Goal: Use online tool/utility: Utilize a website feature to perform a specific function

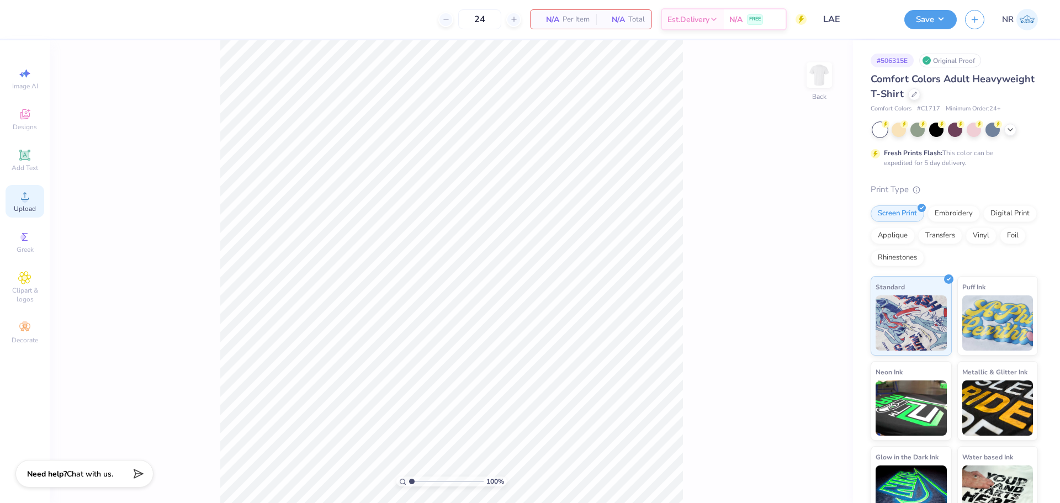
click at [26, 204] on div "Upload" at bounding box center [25, 201] width 39 height 33
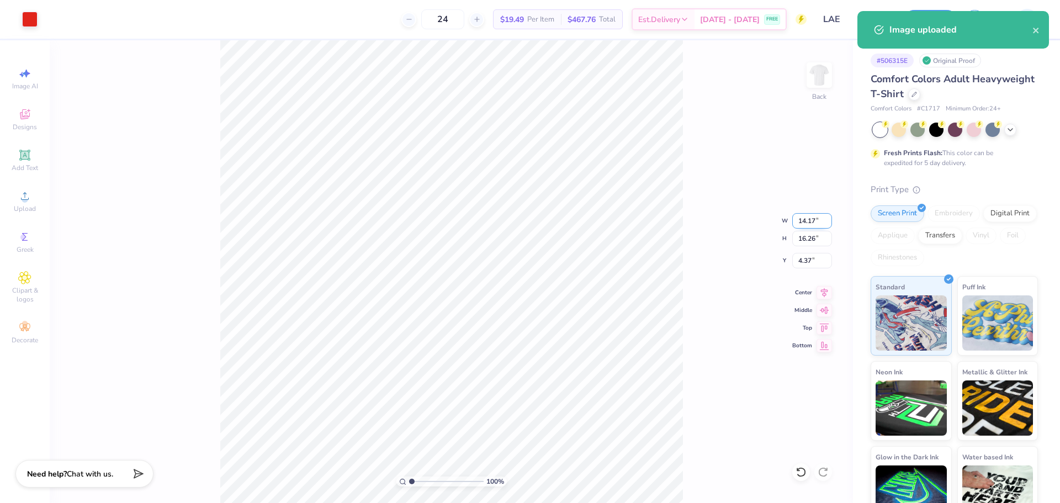
click at [805, 222] on input "14.17" at bounding box center [812, 220] width 40 height 15
type input "3.00"
type input "3.44"
click at [803, 265] on input "10.78" at bounding box center [812, 260] width 40 height 15
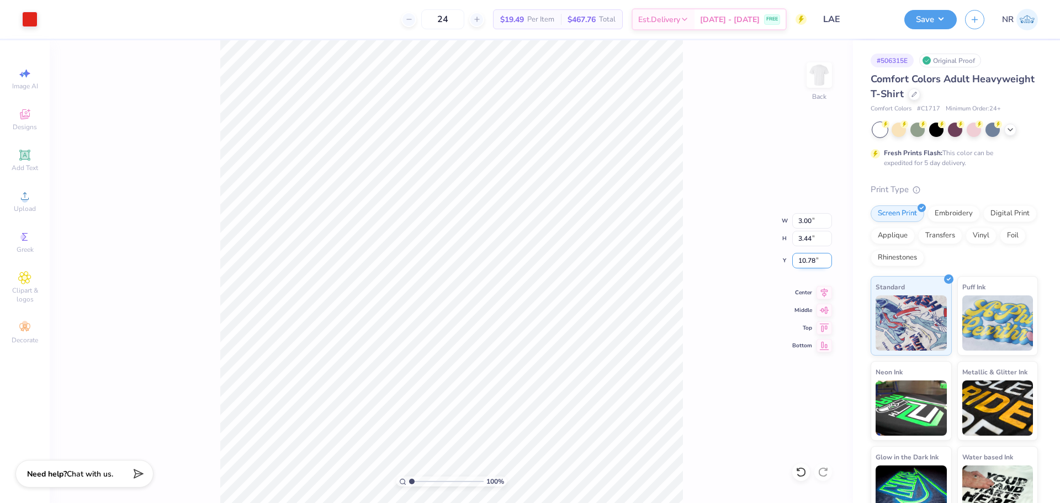
click at [803, 265] on input "10.78" at bounding box center [812, 260] width 40 height 15
type input "3.00"
click at [827, 74] on img at bounding box center [819, 75] width 44 height 44
click at [27, 204] on span "Upload" at bounding box center [25, 208] width 22 height 9
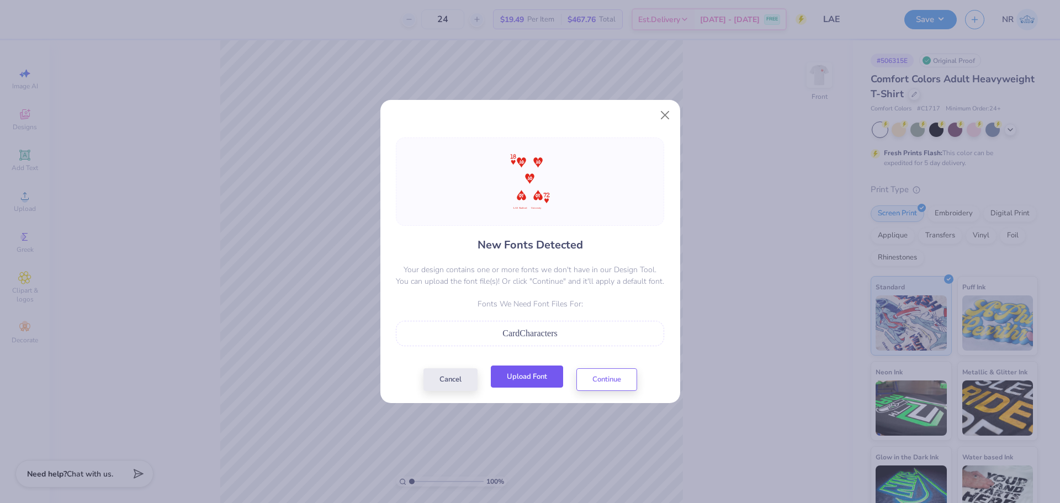
click at [520, 376] on button "Upload Font" at bounding box center [527, 376] width 72 height 23
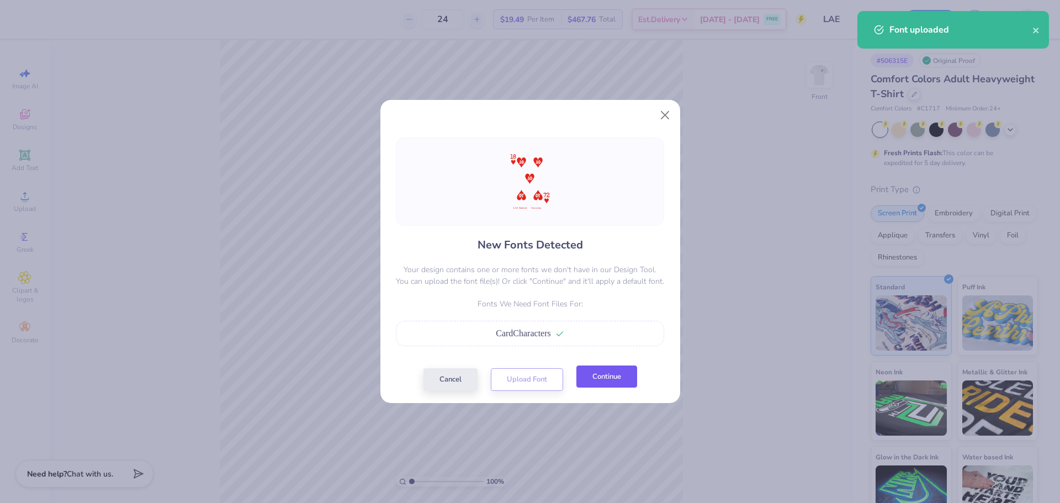
click at [594, 385] on button "Continue" at bounding box center [606, 376] width 61 height 23
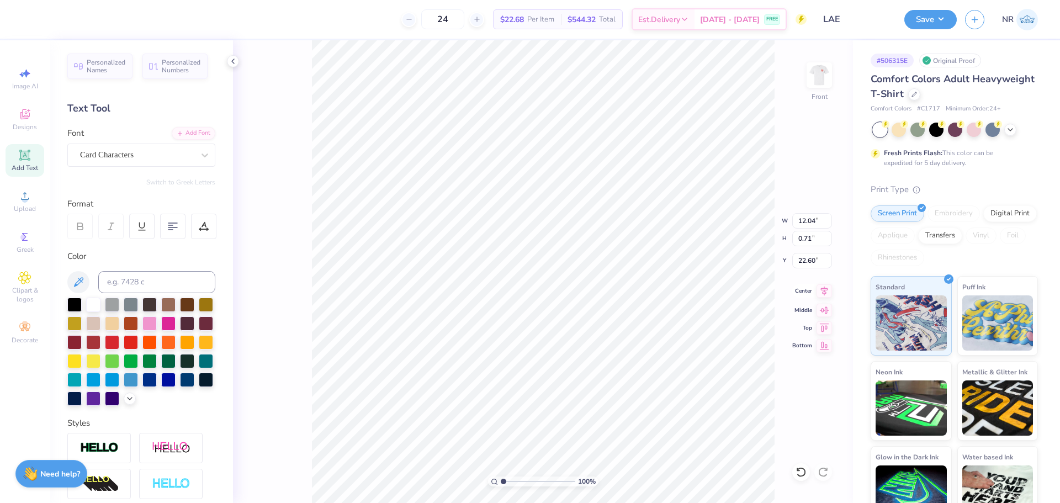
click at [828, 292] on icon at bounding box center [823, 290] width 15 height 13
click at [823, 292] on icon at bounding box center [823, 290] width 15 height 13
click at [624, 379] on li "Group" at bounding box center [625, 382] width 87 height 22
type input "8.77"
type input "12.28"
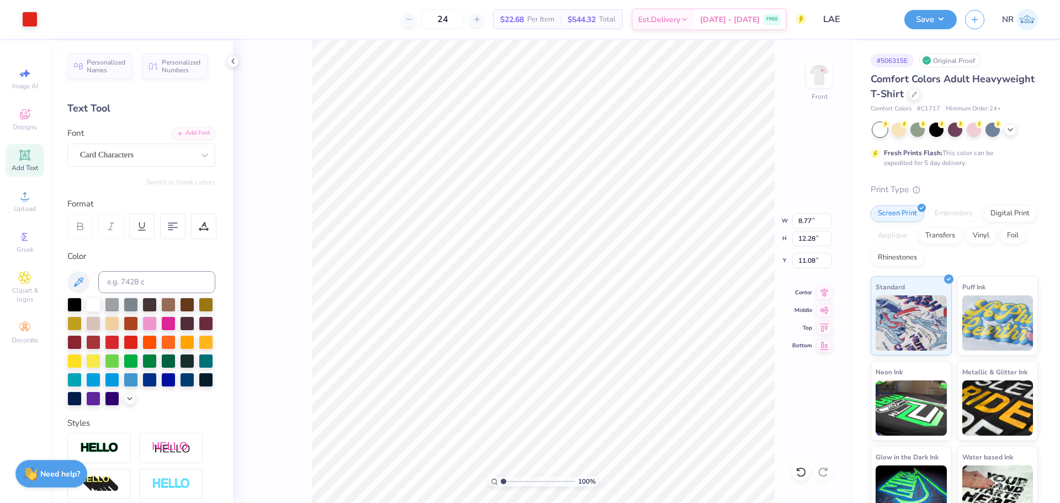
type input "4.07"
click at [803, 222] on input "8.77" at bounding box center [812, 220] width 40 height 15
type input "12.00"
type input "16.82"
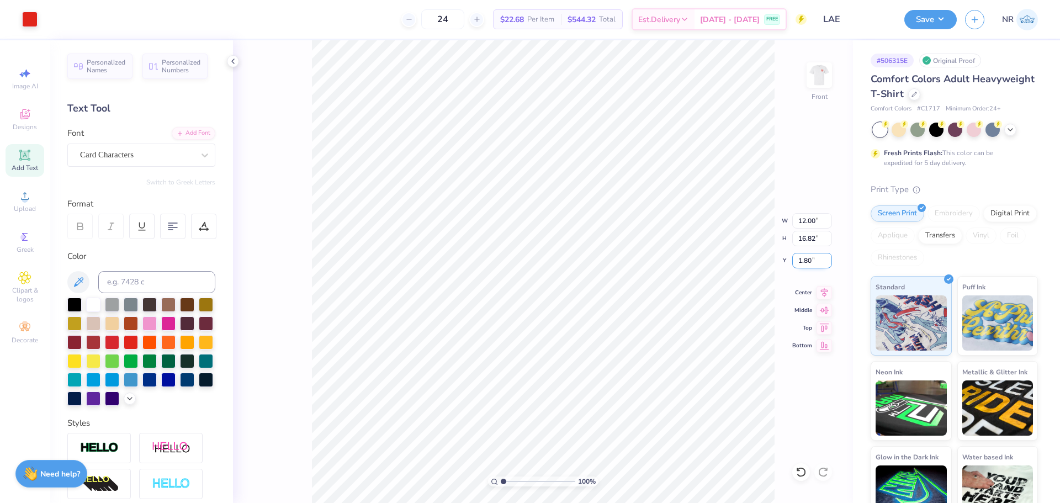
click at [803, 258] on input "1.80" at bounding box center [812, 260] width 40 height 15
type input "3.00"
click at [806, 239] on input "16.82" at bounding box center [812, 238] width 40 height 15
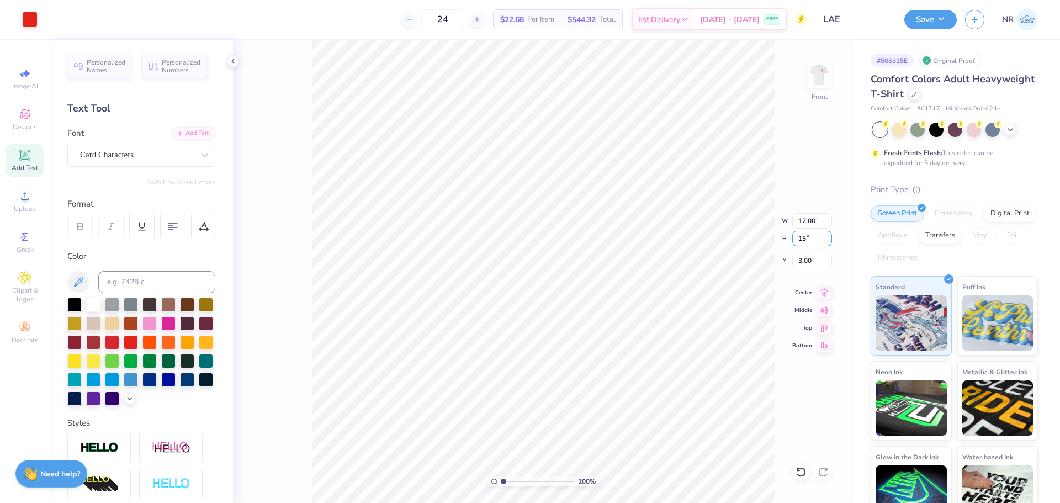
type input "15"
type input "10.70"
type input "15.00"
click at [807, 260] on input "3.91" at bounding box center [812, 260] width 40 height 15
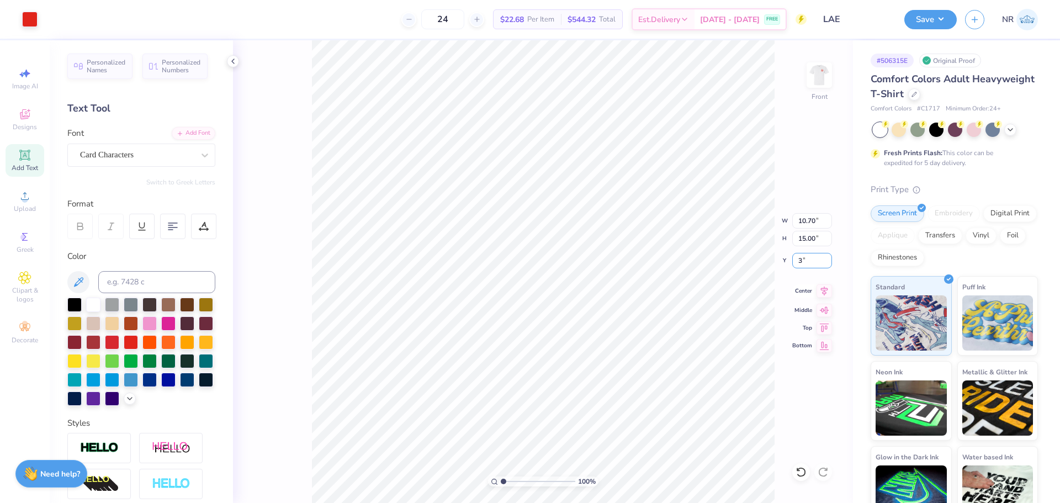
type input "3.00"
click at [826, 294] on icon at bounding box center [823, 290] width 15 height 13
click at [828, 289] on icon at bounding box center [823, 290] width 15 height 13
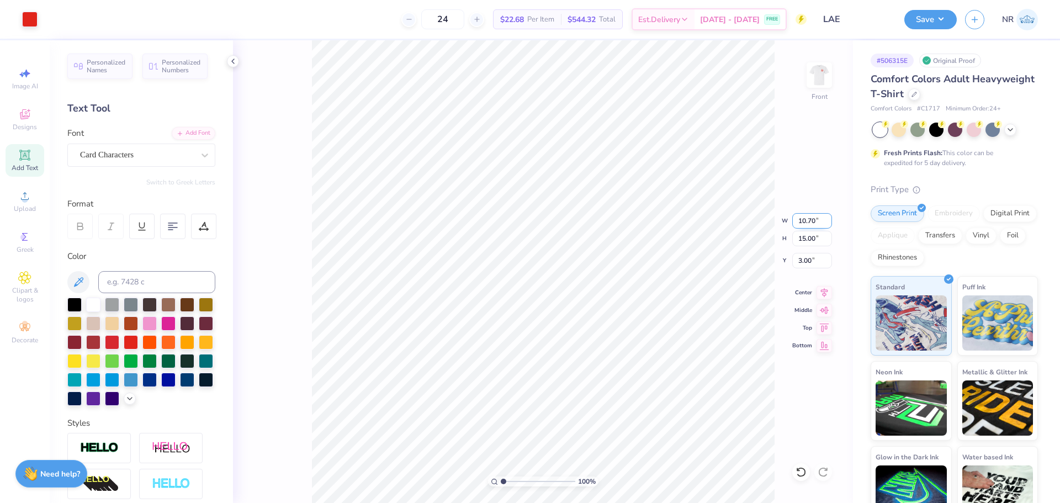
click at [806, 220] on input "10.70" at bounding box center [812, 220] width 40 height 15
click at [814, 237] on input "15.00" at bounding box center [812, 238] width 40 height 15
type input "11.00"
type input "15.42"
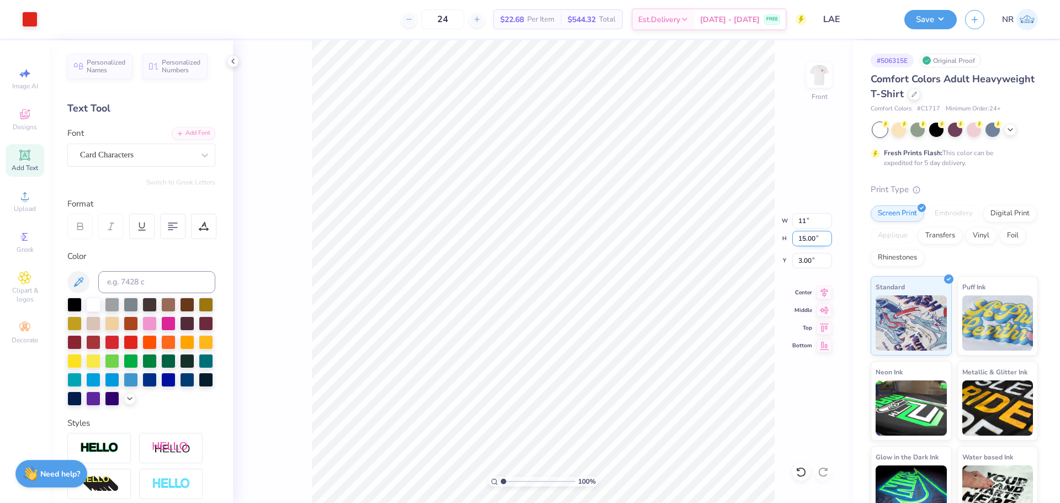
type input "2.79"
click at [808, 238] on input "15.42" at bounding box center [812, 238] width 40 height 15
type input "15"
type input "10.70"
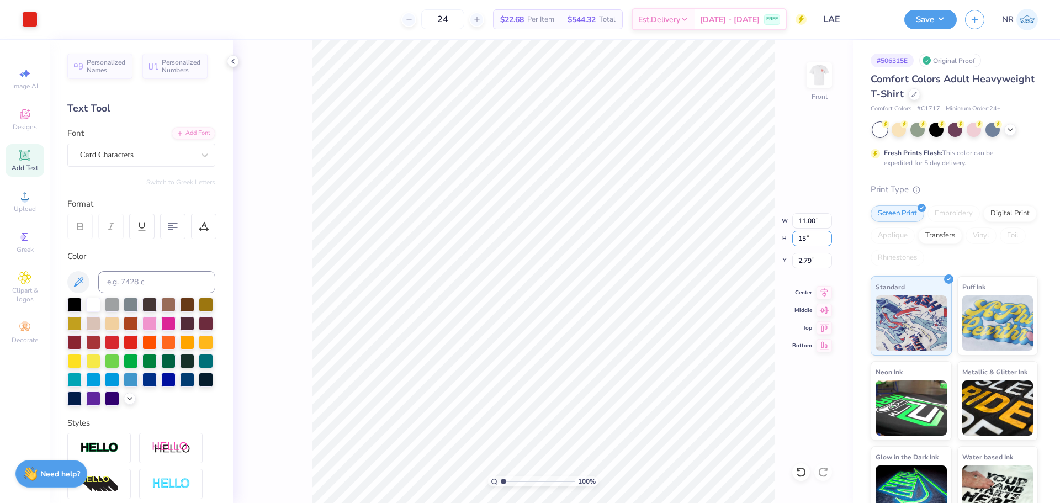
type input "15.00"
click at [806, 259] on input "3.00" at bounding box center [812, 260] width 40 height 15
type input "3.00"
click at [824, 76] on img at bounding box center [819, 75] width 44 height 44
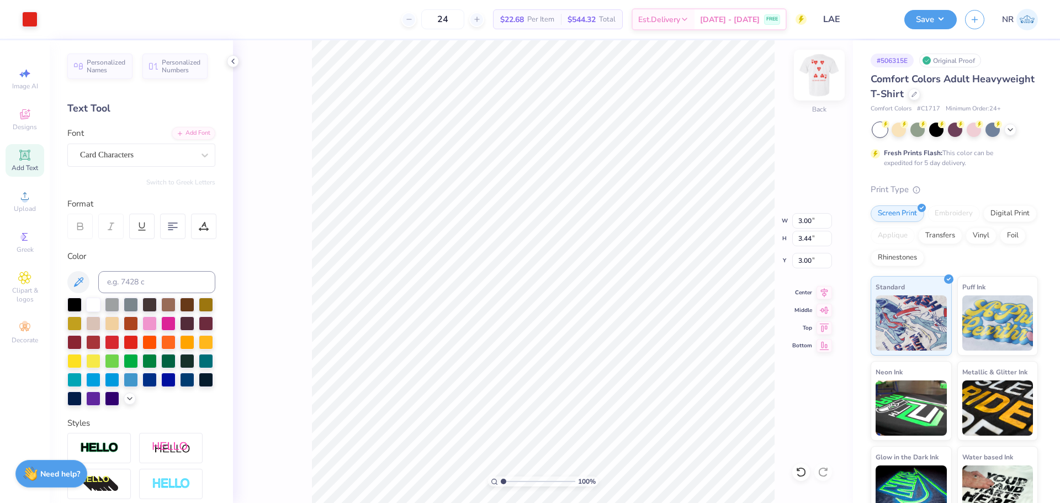
click at [822, 68] on img at bounding box center [819, 75] width 44 height 44
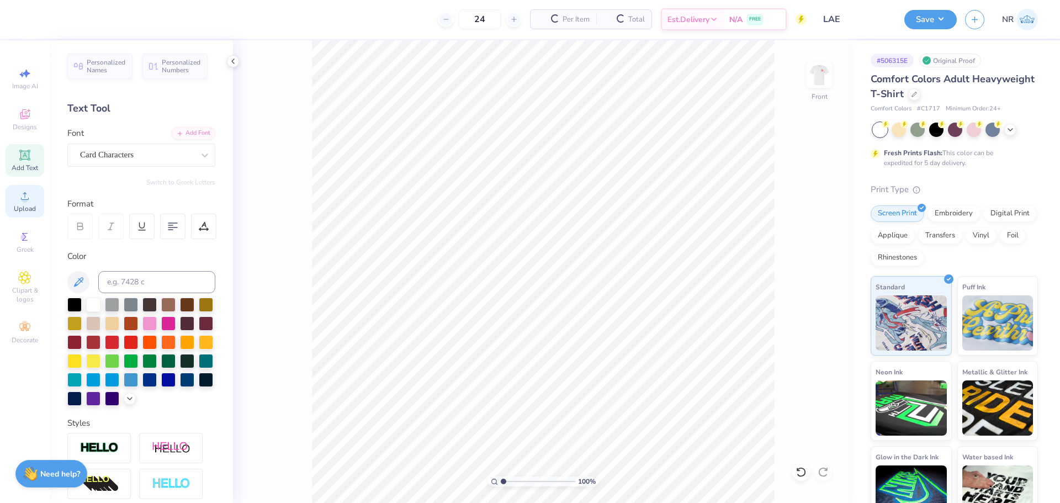
click at [28, 206] on span "Upload" at bounding box center [25, 208] width 22 height 9
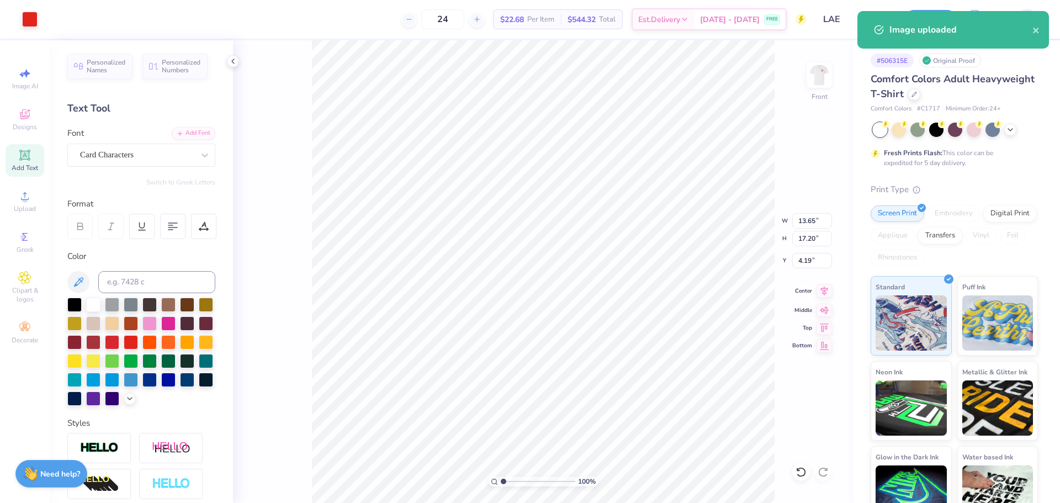
click at [823, 290] on icon at bounding box center [823, 290] width 15 height 13
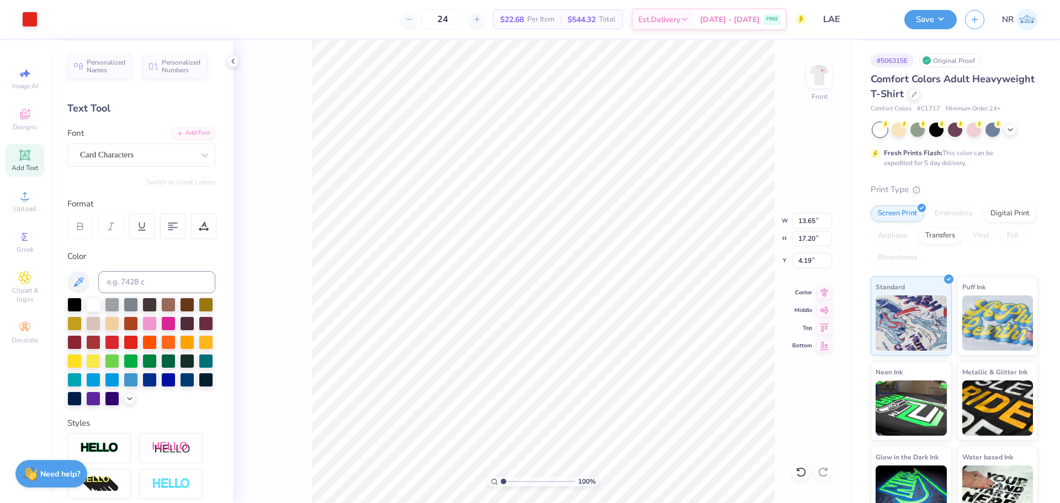
type input "12.04"
type input "0.71"
type input "22.60"
click at [822, 292] on icon at bounding box center [823, 290] width 15 height 13
click at [170, 236] on div at bounding box center [172, 226] width 25 height 25
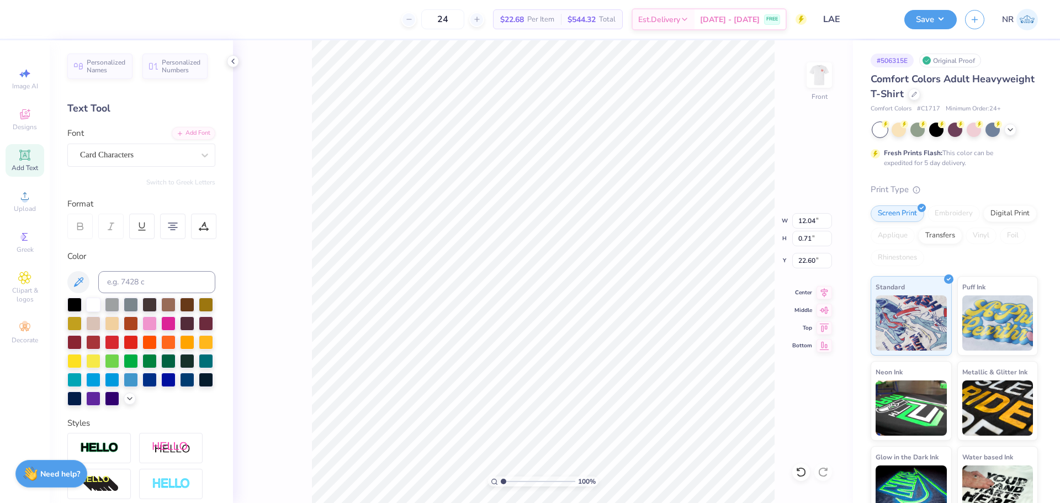
type input "11.99"
type input "0.73"
type input "22.66"
click at [818, 296] on icon at bounding box center [823, 290] width 15 height 13
click at [626, 378] on li "Group" at bounding box center [632, 382] width 87 height 22
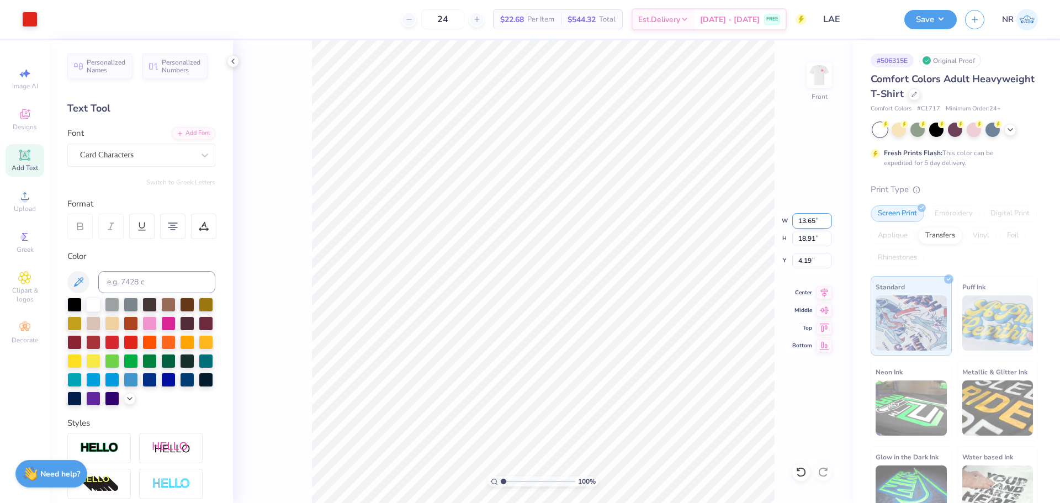
click at [803, 220] on input "13.65" at bounding box center [812, 220] width 40 height 15
click at [802, 235] on input "18.91" at bounding box center [812, 238] width 40 height 15
click at [817, 239] on input "15" at bounding box center [812, 238] width 40 height 15
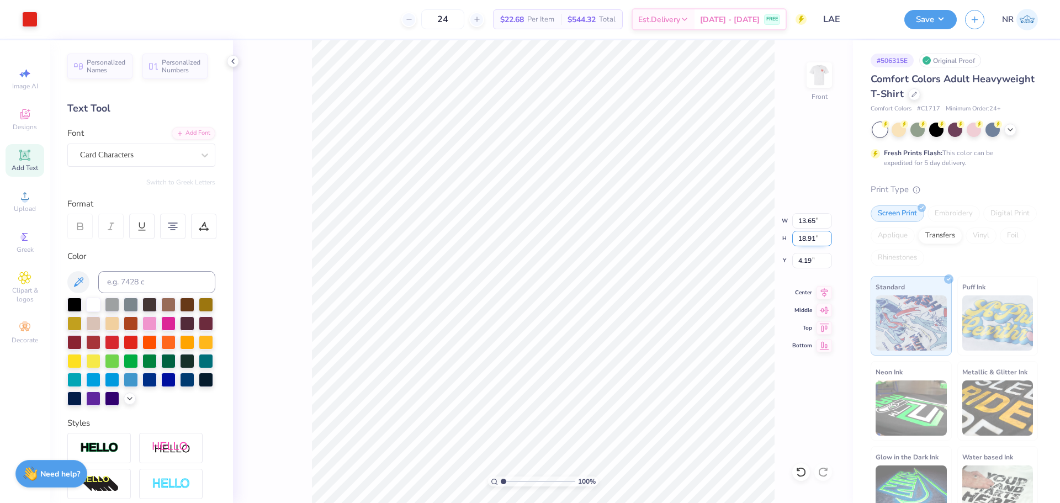
click at [811, 240] on input "18.91" at bounding box center [812, 238] width 40 height 15
type input "15"
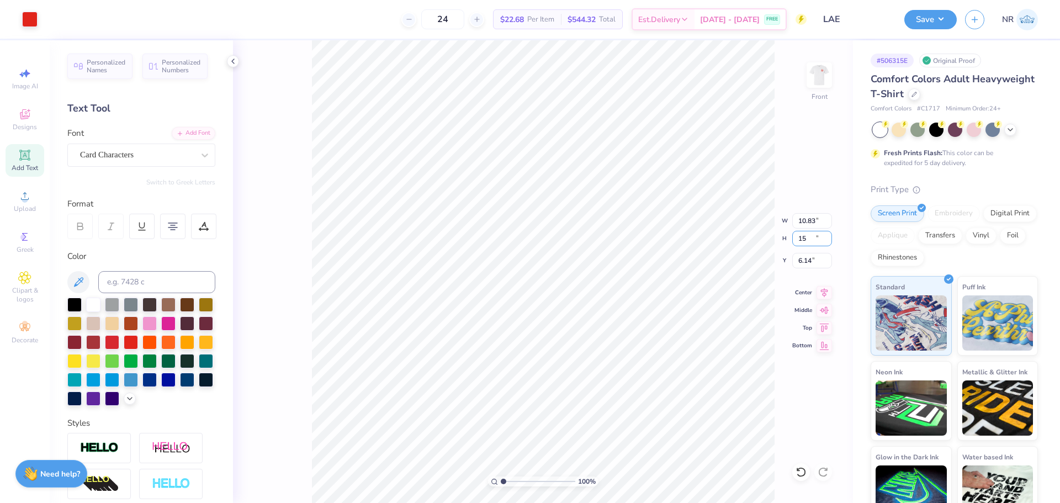
type input "10.83"
type input "15.00"
click at [807, 262] on input "6.14" at bounding box center [812, 260] width 40 height 15
type input "3.00"
